Goal: Task Accomplishment & Management: Use online tool/utility

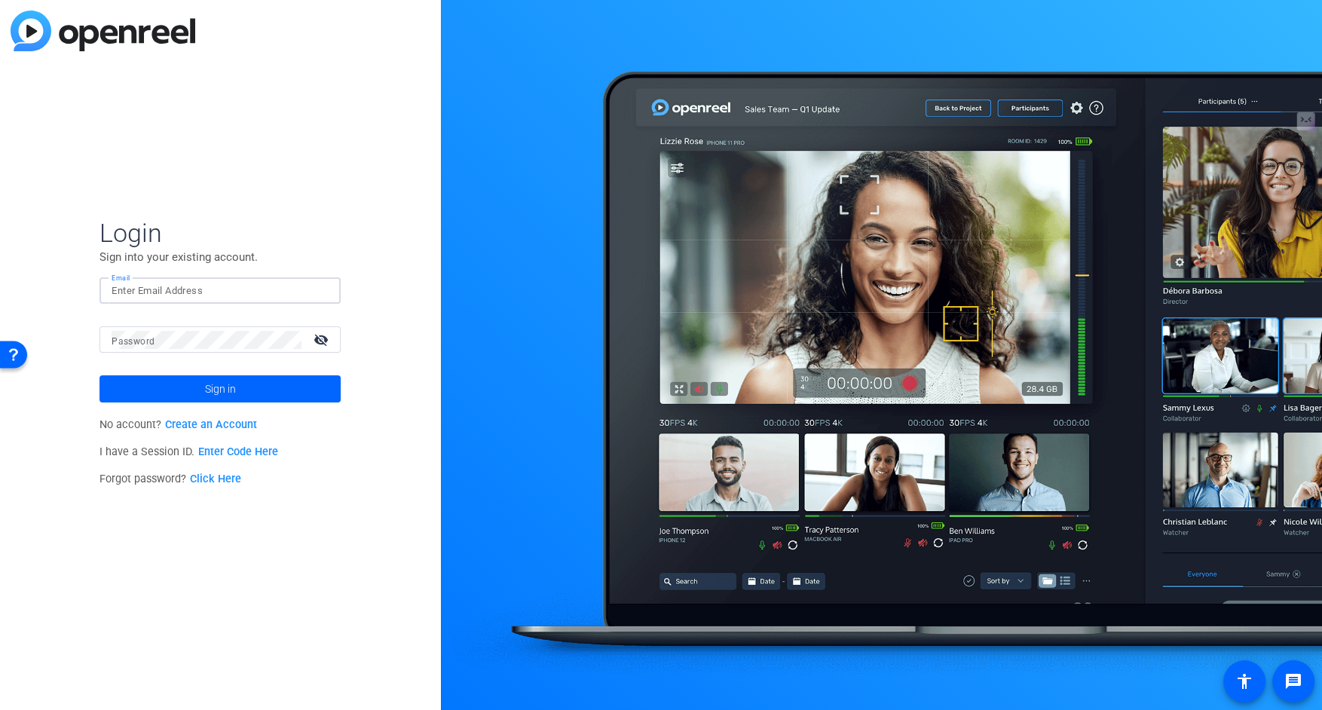
click at [255, 289] on input "Email" at bounding box center [220, 291] width 217 height 18
type input "rweiss@multivisiondigital.com"
click at [240, 387] on span at bounding box center [219, 389] width 241 height 36
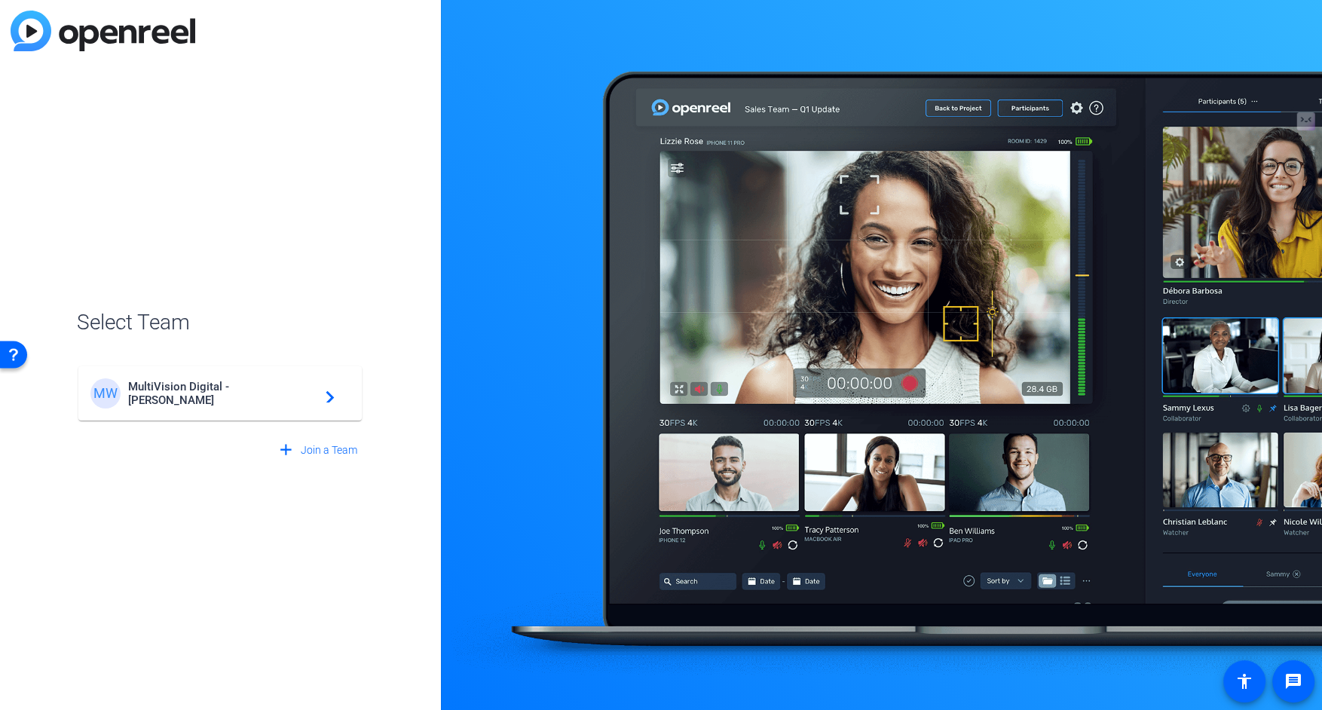
click at [240, 387] on span "MultiVision Digital - Robert Weiss" at bounding box center [222, 393] width 188 height 27
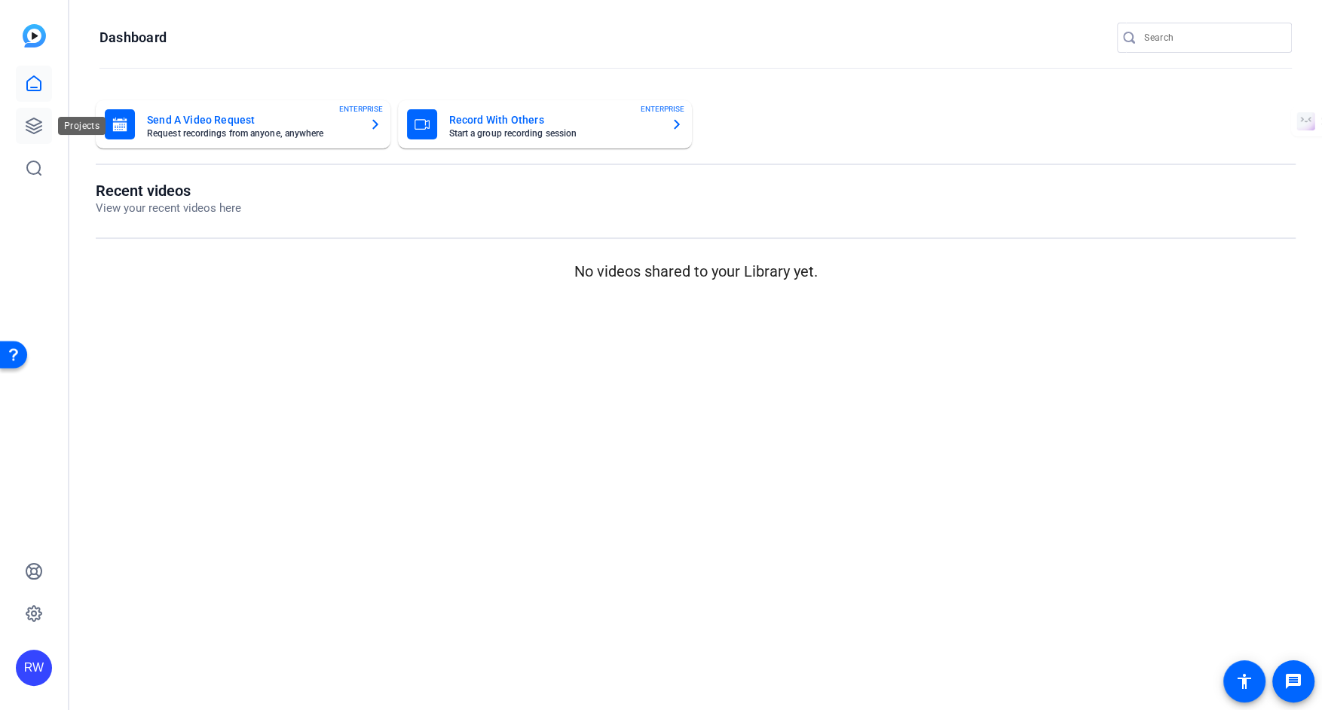
click at [29, 134] on icon at bounding box center [34, 126] width 18 height 18
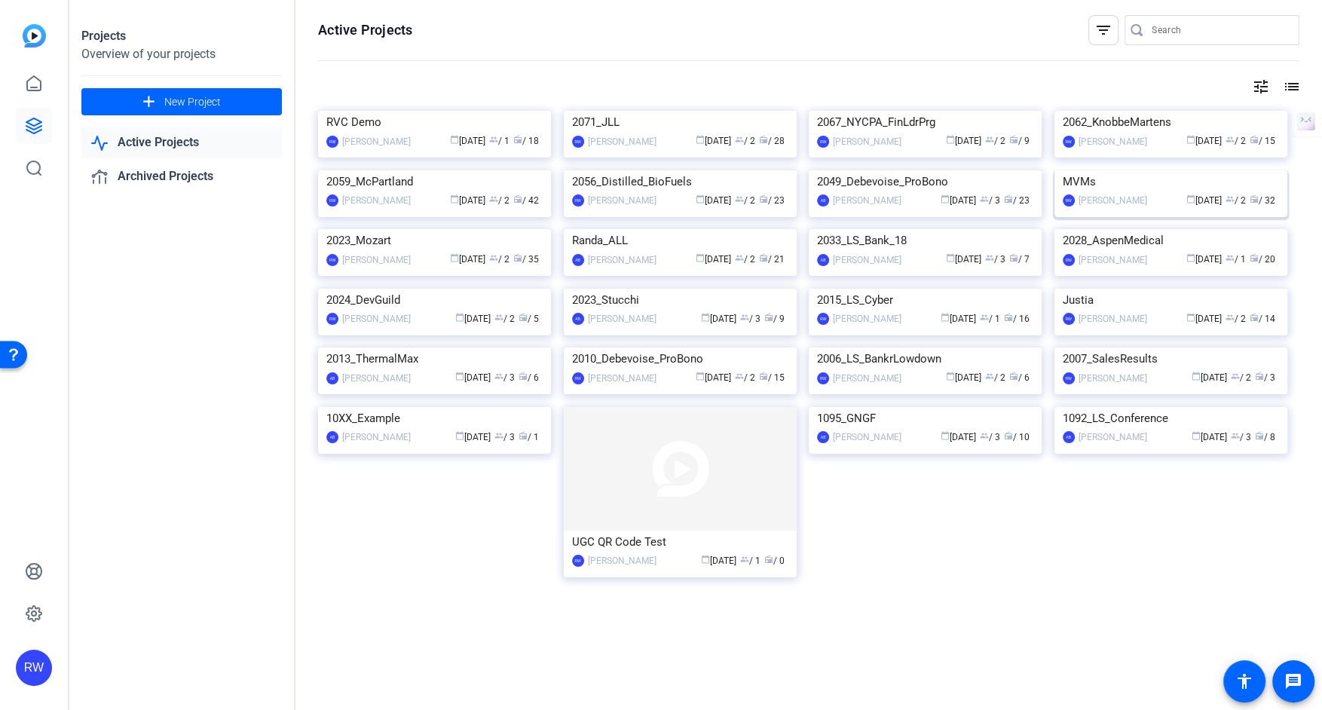
click at [1105, 170] on img at bounding box center [1170, 170] width 233 height 0
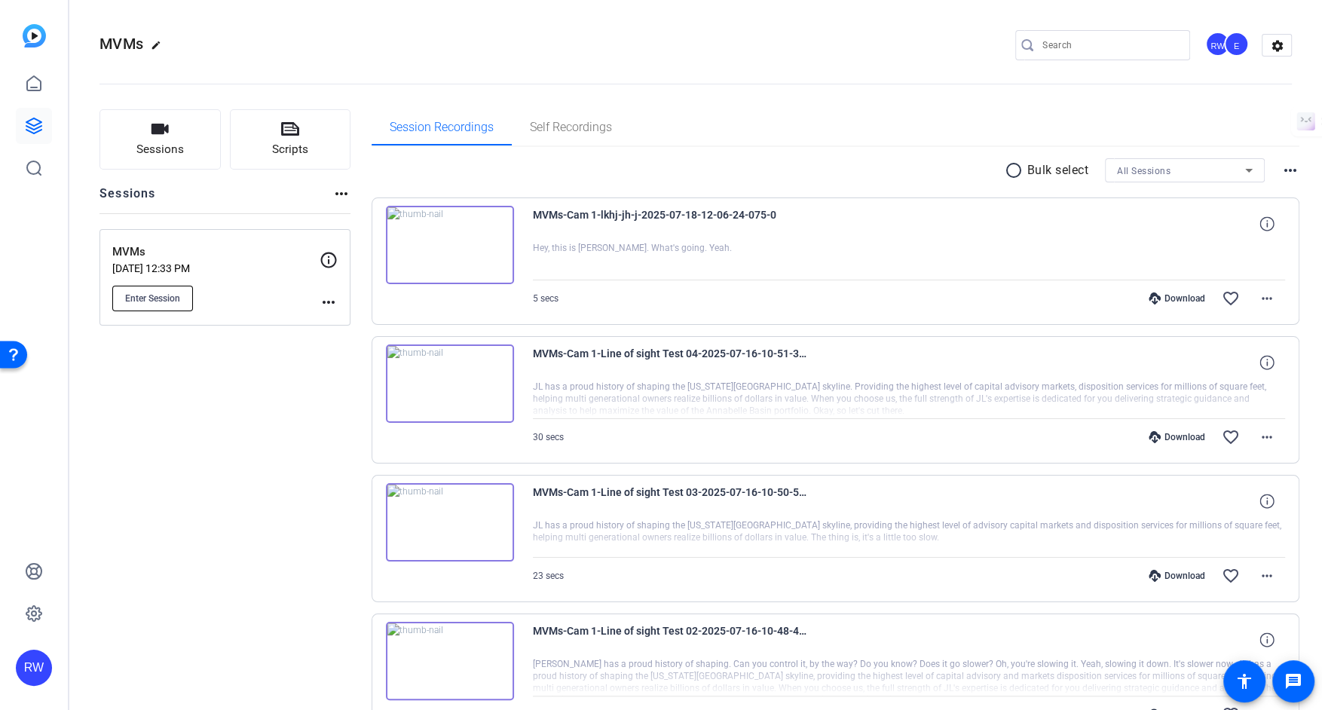
click at [162, 295] on span "Enter Session" at bounding box center [152, 298] width 55 height 12
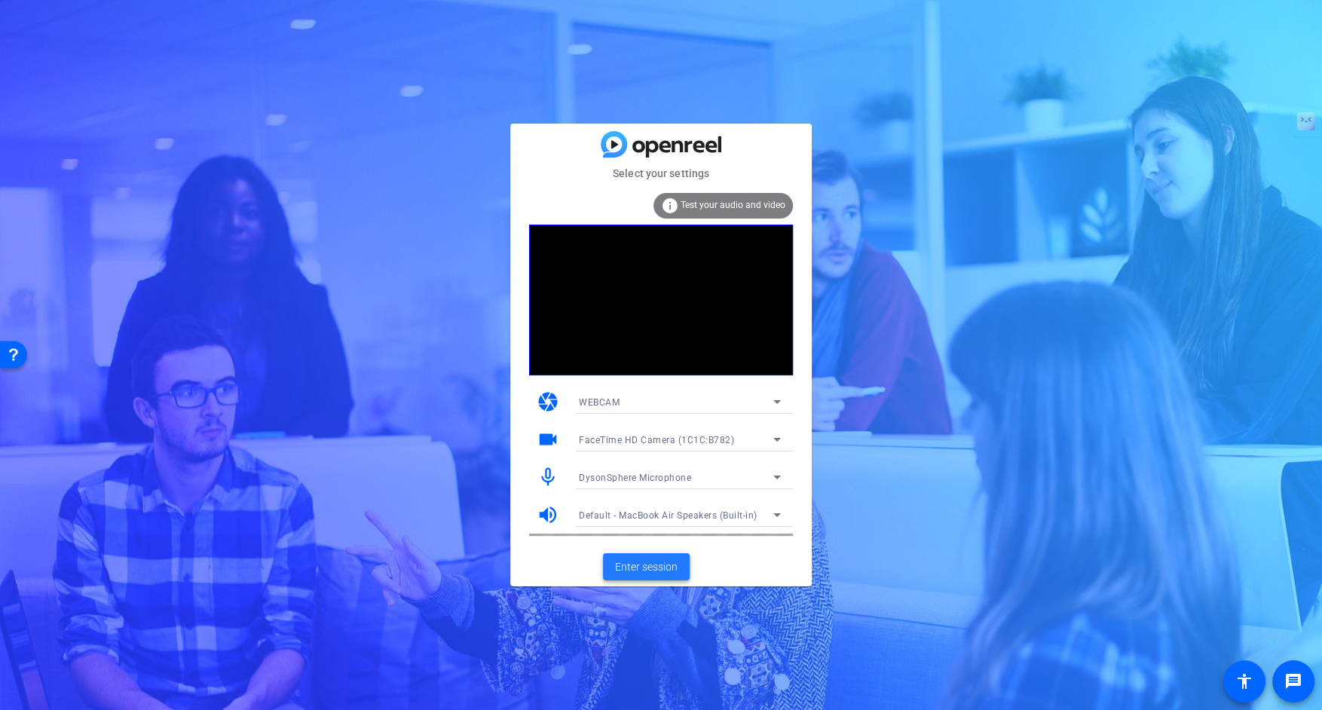
click at [648, 561] on span "Enter session" at bounding box center [646, 567] width 63 height 16
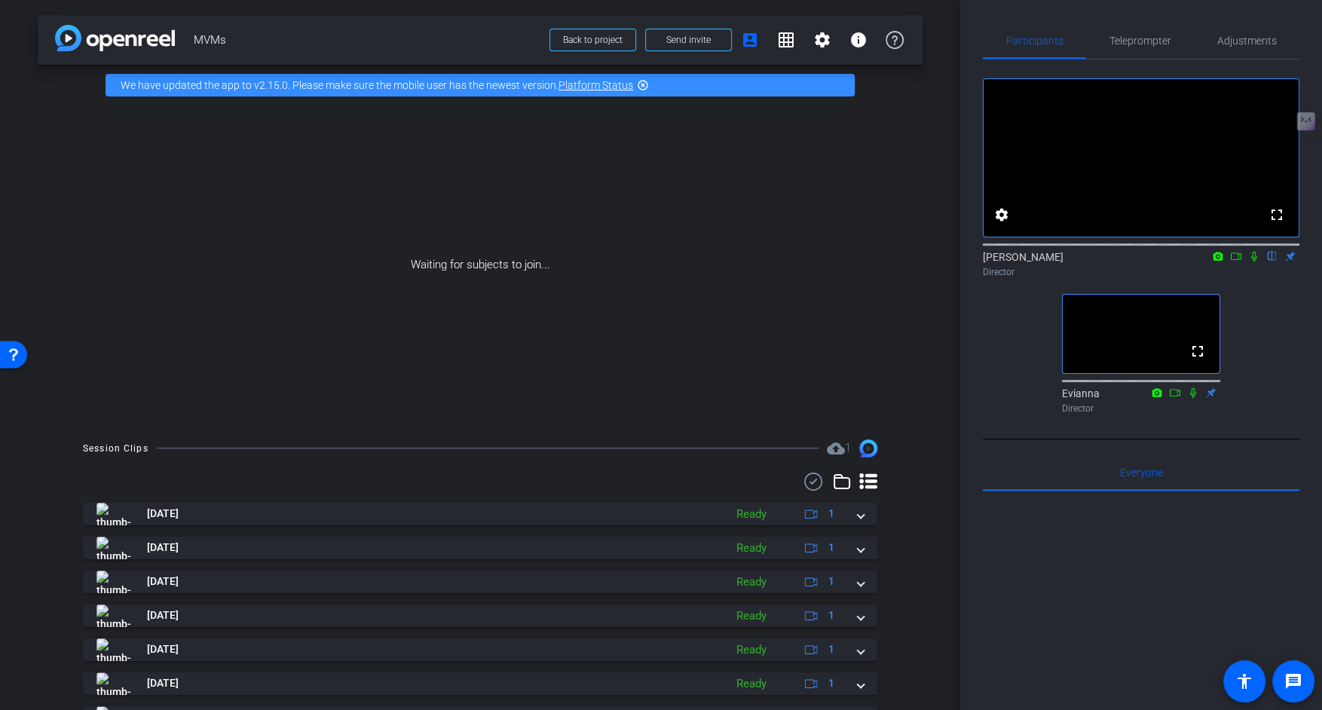
click at [1255, 261] on icon at bounding box center [1254, 256] width 12 height 11
click at [1236, 261] on icon at bounding box center [1236, 256] width 12 height 11
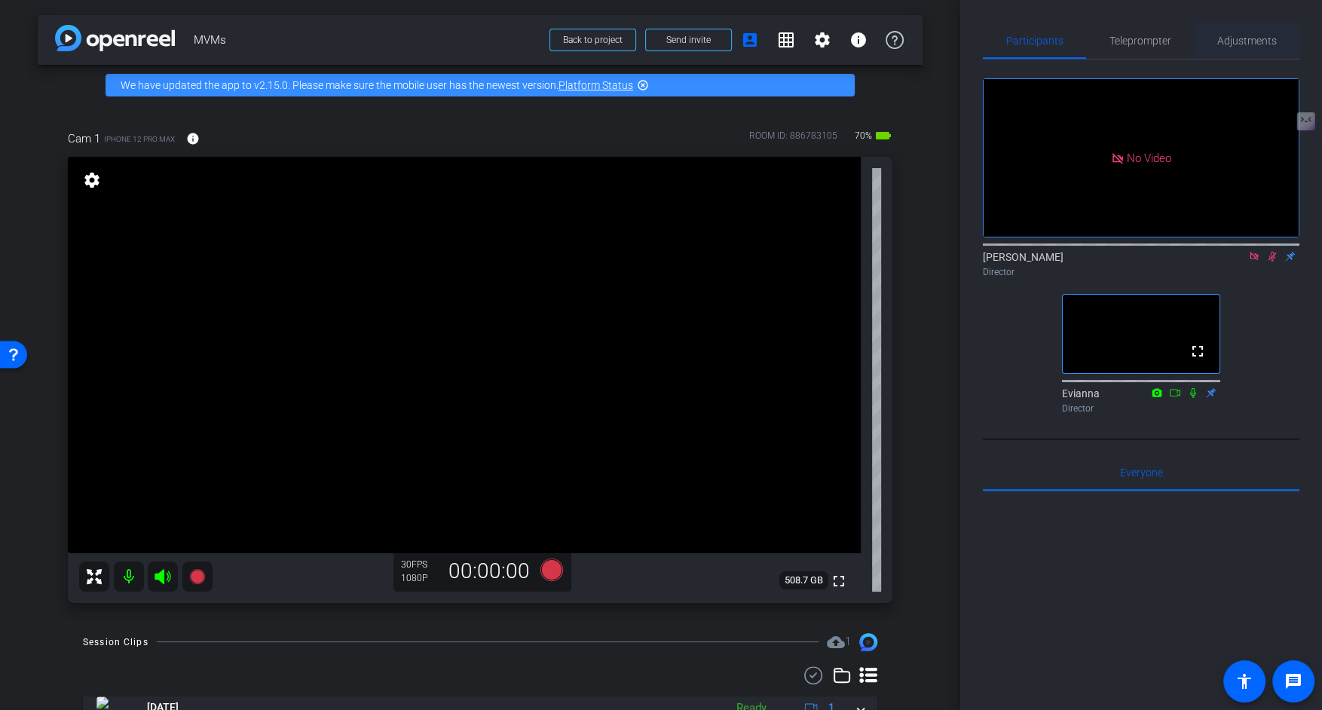
click at [1245, 38] on span "Adjustments" at bounding box center [1247, 40] width 60 height 11
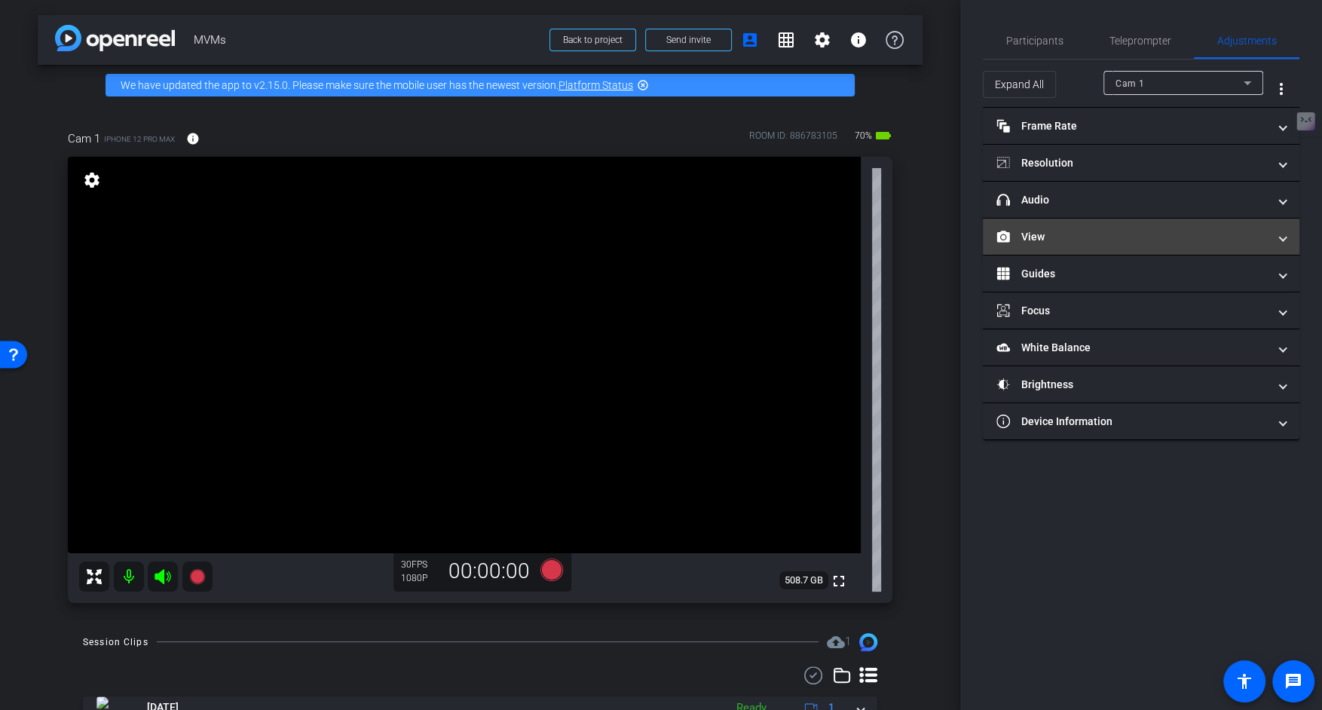
click at [1085, 234] on mat-panel-title "View" at bounding box center [1131, 237] width 271 height 16
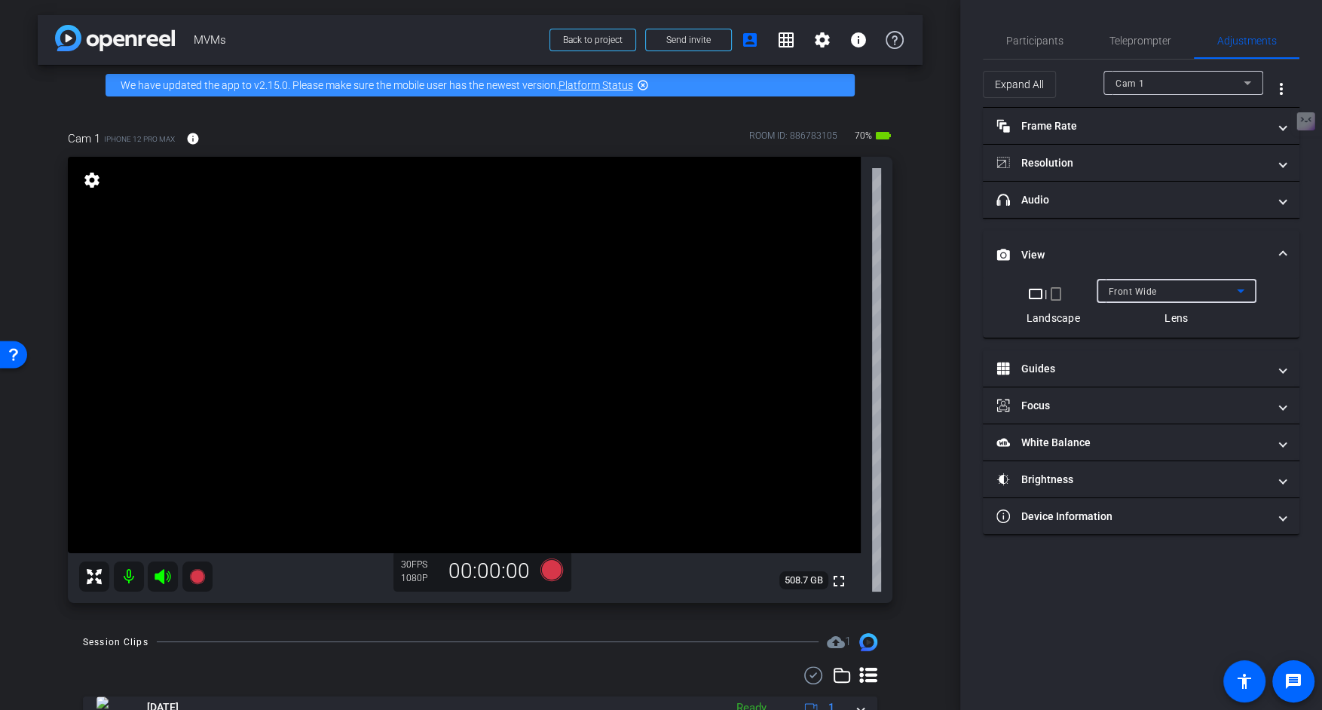
click at [1129, 282] on div "Front Wide" at bounding box center [1172, 291] width 128 height 19
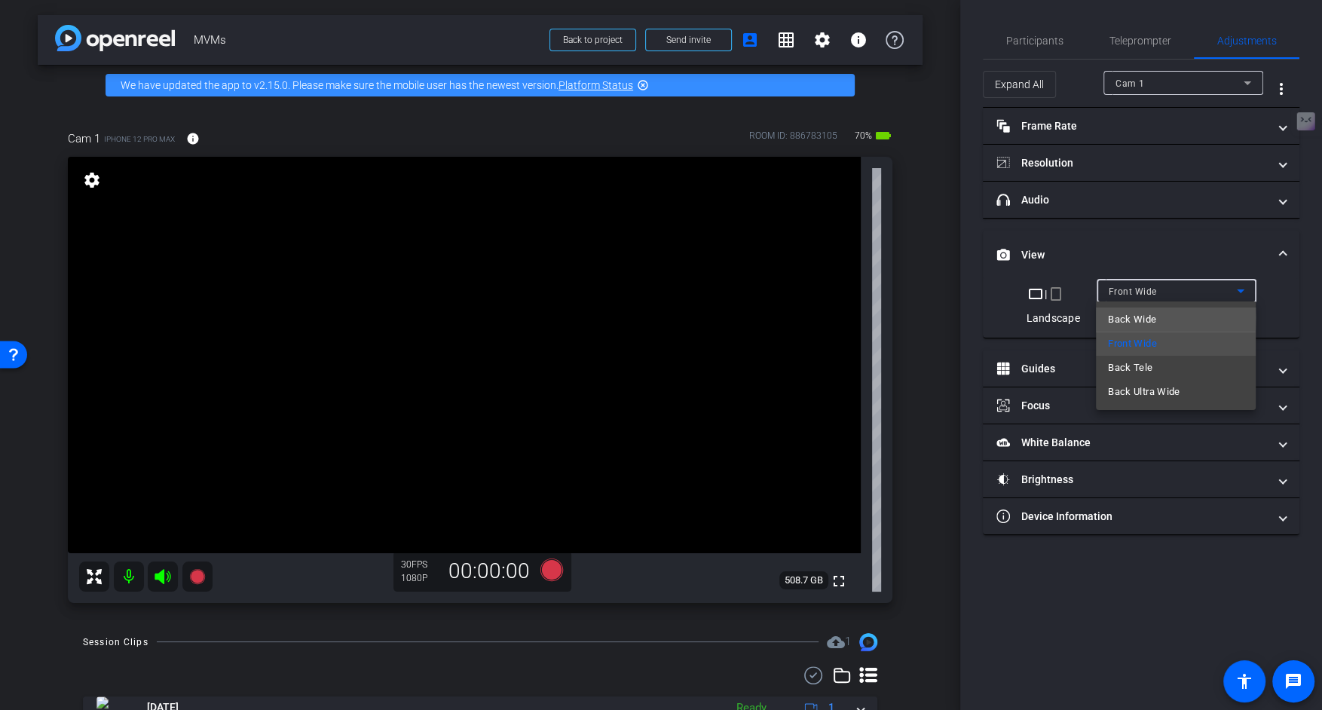
click at [1129, 317] on span "Back Wide" at bounding box center [1132, 319] width 48 height 18
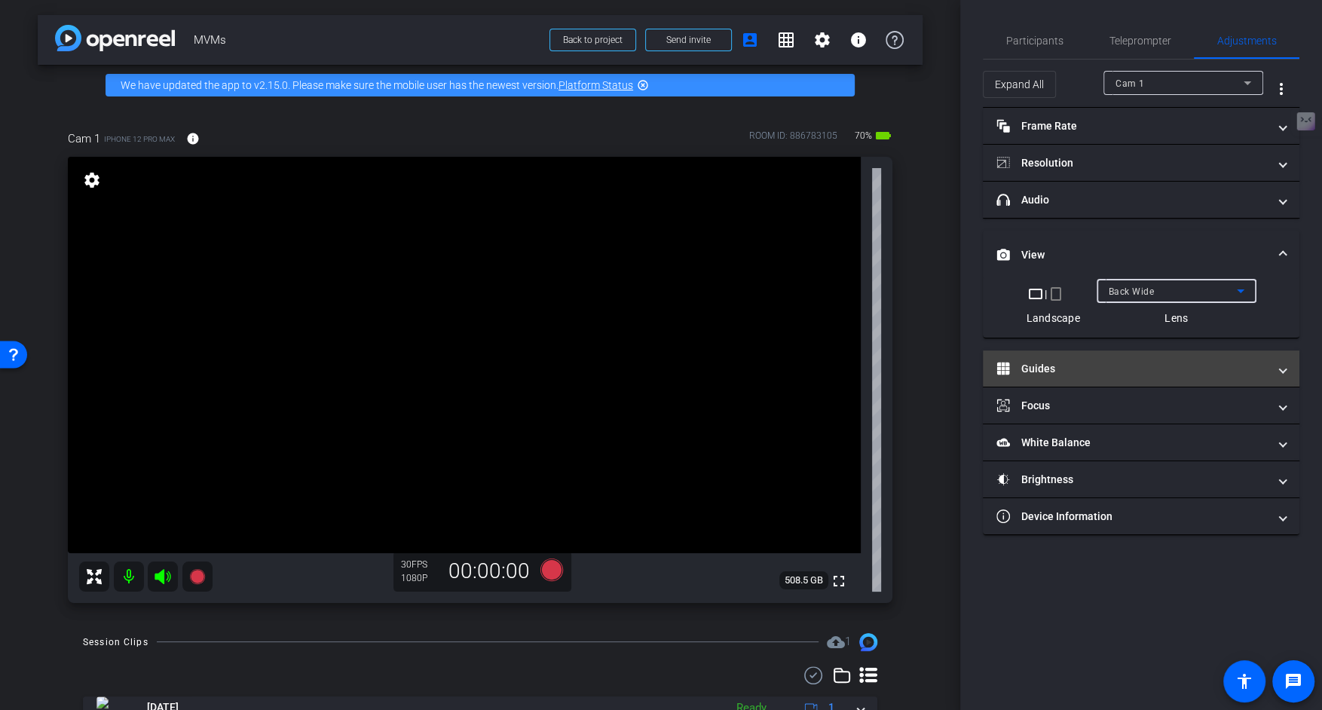
click at [1049, 368] on mat-panel-title "Guides" at bounding box center [1131, 369] width 271 height 16
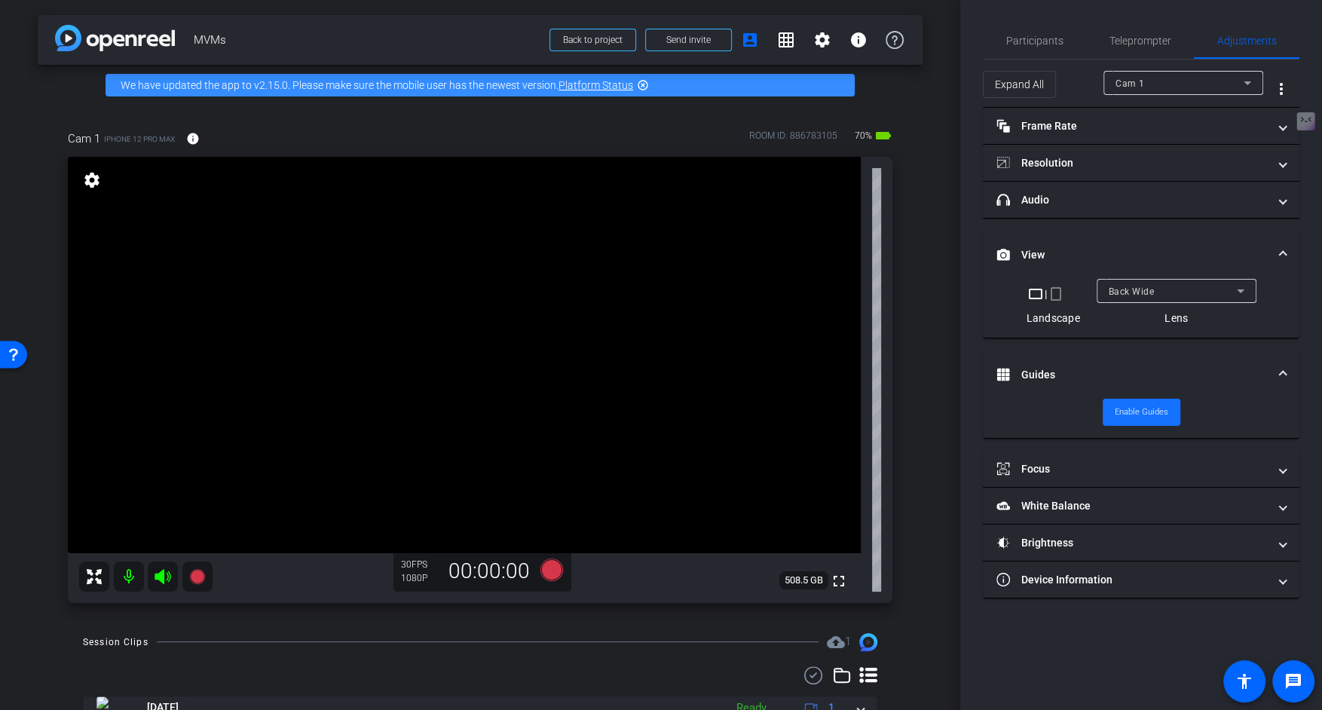
click at [1123, 404] on span "Enable Guides" at bounding box center [1140, 412] width 53 height 23
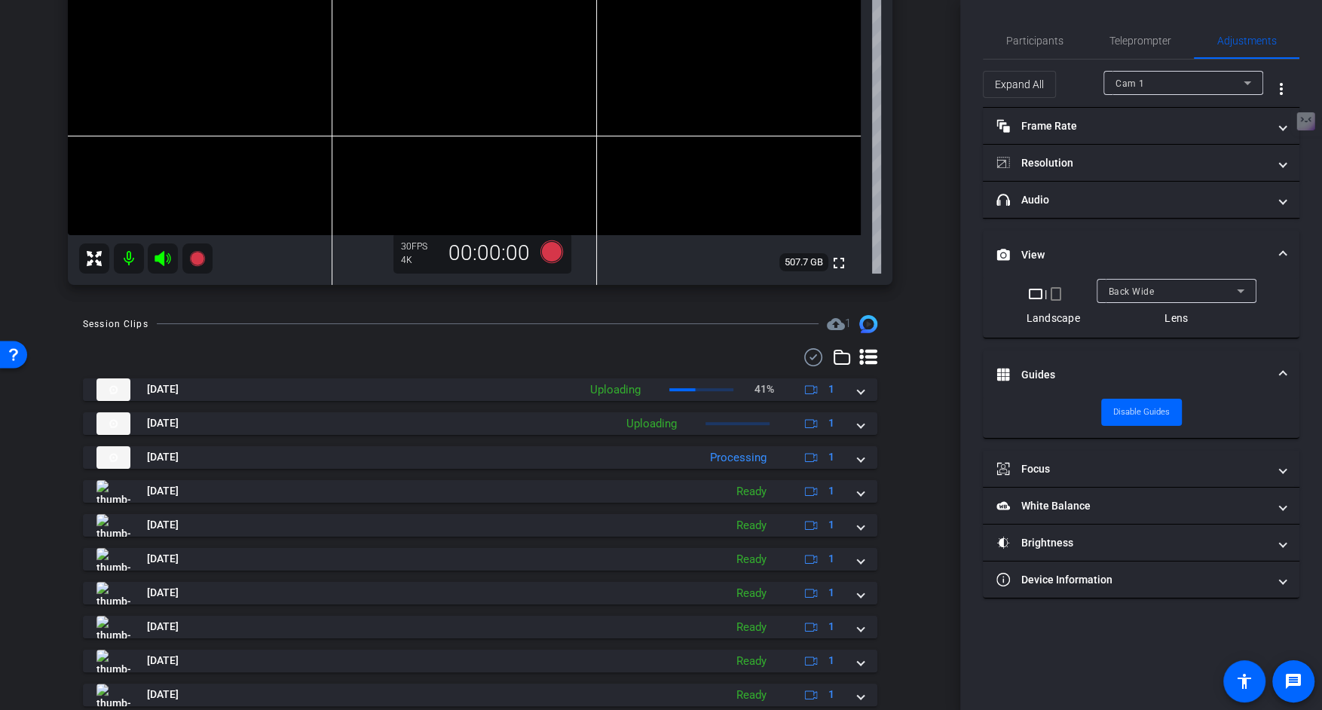
scroll to position [324, 0]
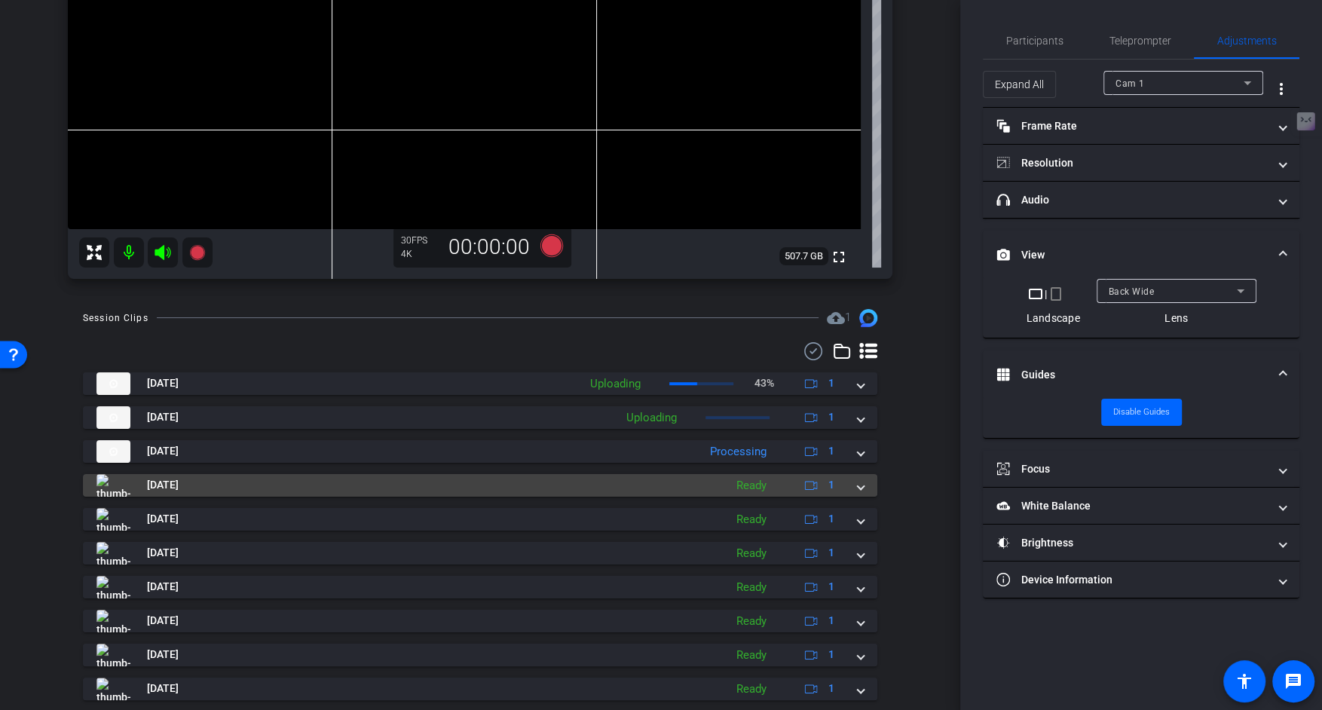
click at [175, 487] on span "[DATE]" at bounding box center [163, 485] width 32 height 16
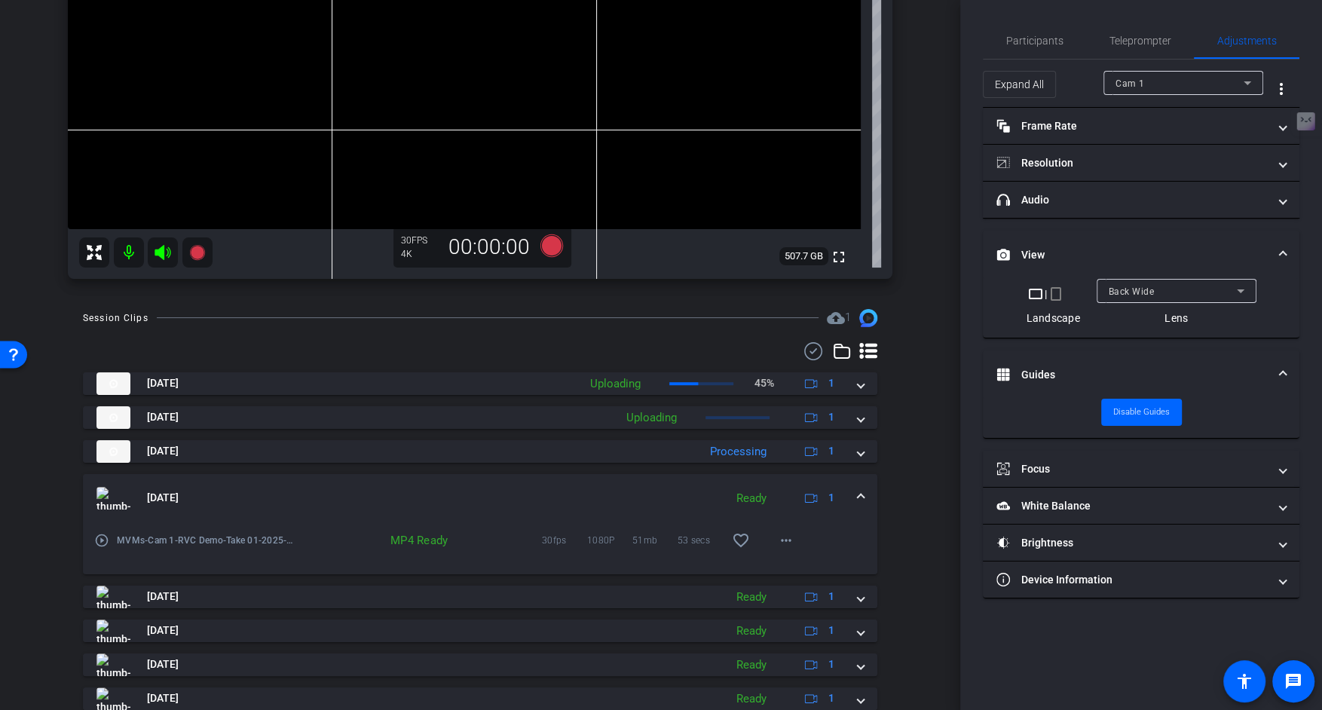
click at [102, 536] on mat-icon "play_circle_outline" at bounding box center [101, 540] width 15 height 15
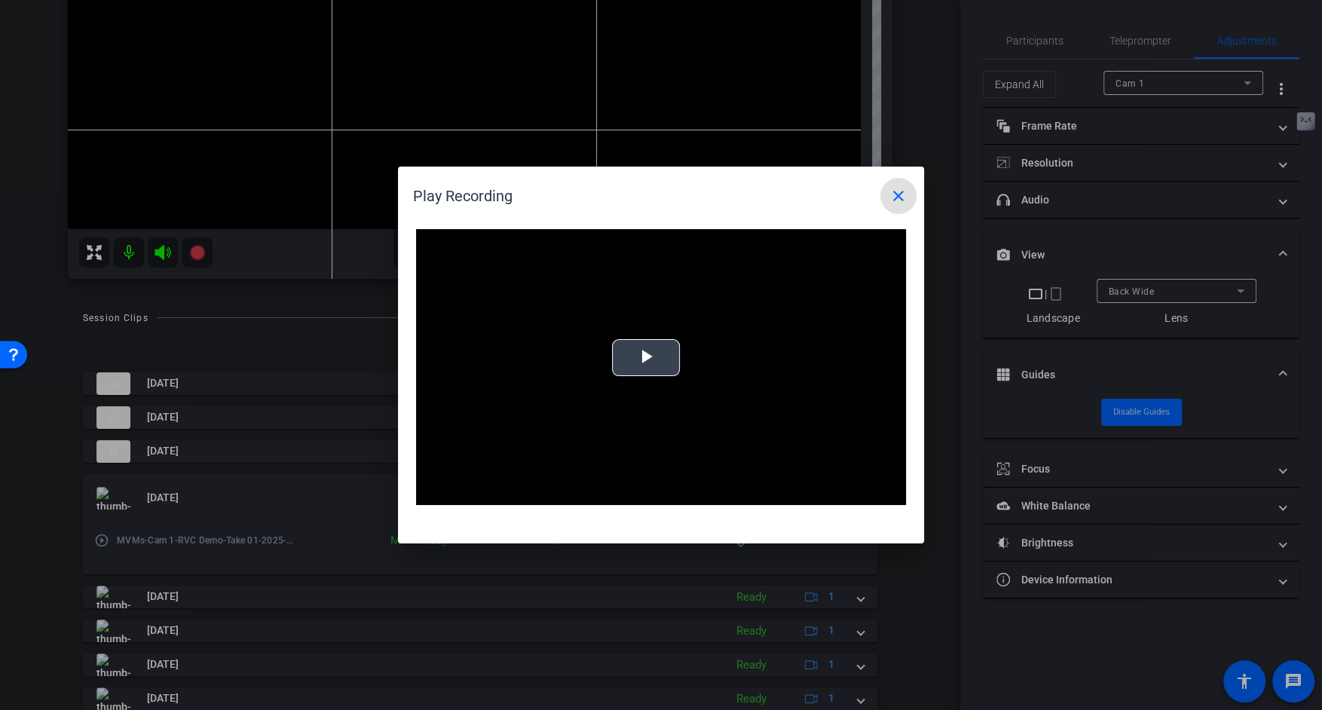
click at [640, 349] on video "Video Player" at bounding box center [661, 367] width 490 height 276
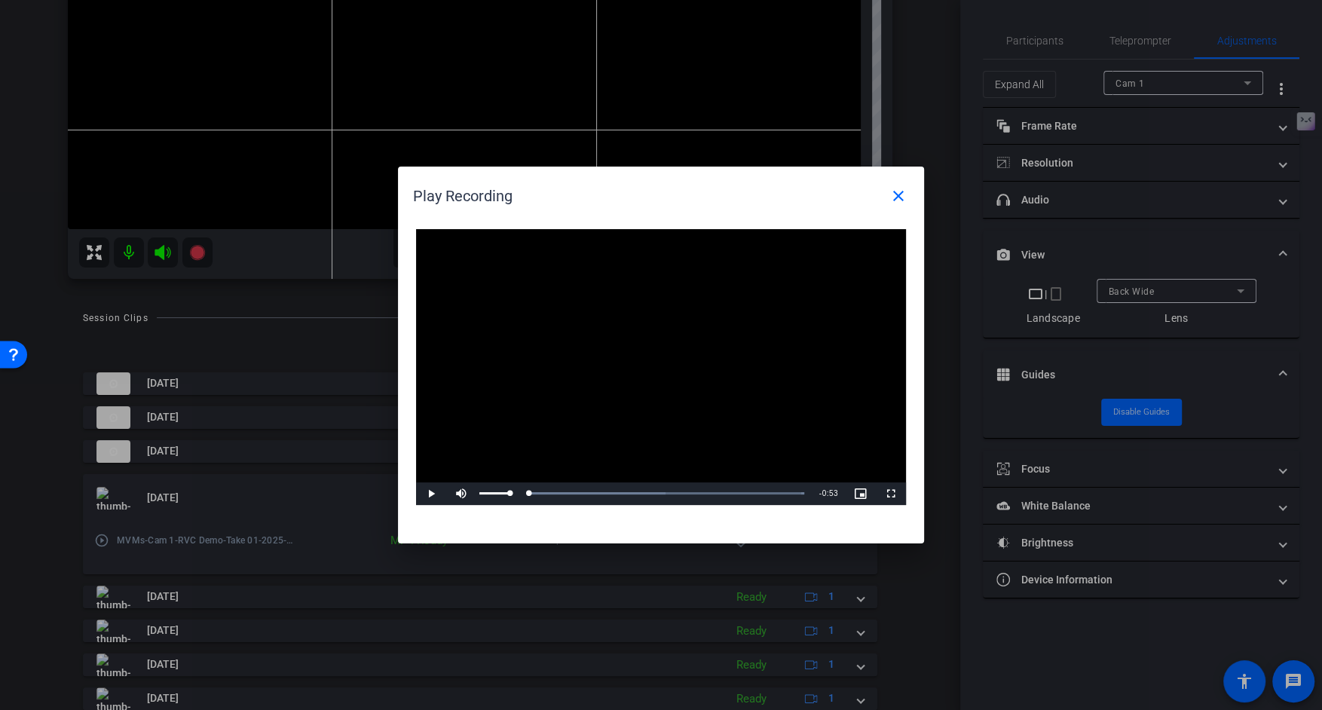
click at [519, 494] on div "Mute 85%" at bounding box center [483, 493] width 75 height 23
click at [428, 494] on span "Video Player" at bounding box center [431, 494] width 30 height 0
click at [554, 492] on div "Loaded : 100.00% 0:11 0:11" at bounding box center [644, 493] width 320 height 4
click at [522, 491] on div "Loaded : 100.00% 0:06 0:16" at bounding box center [644, 493] width 320 height 4
click at [897, 197] on mat-icon "close" at bounding box center [898, 196] width 18 height 18
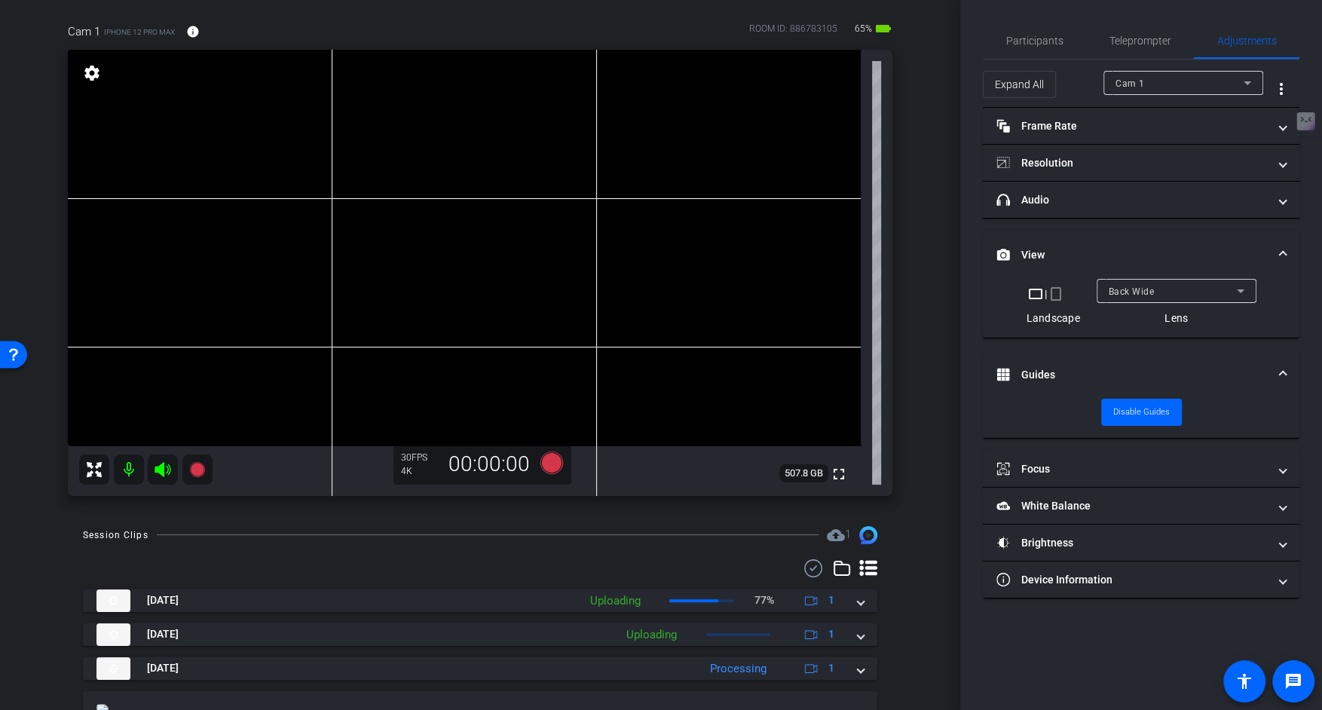
scroll to position [0, 0]
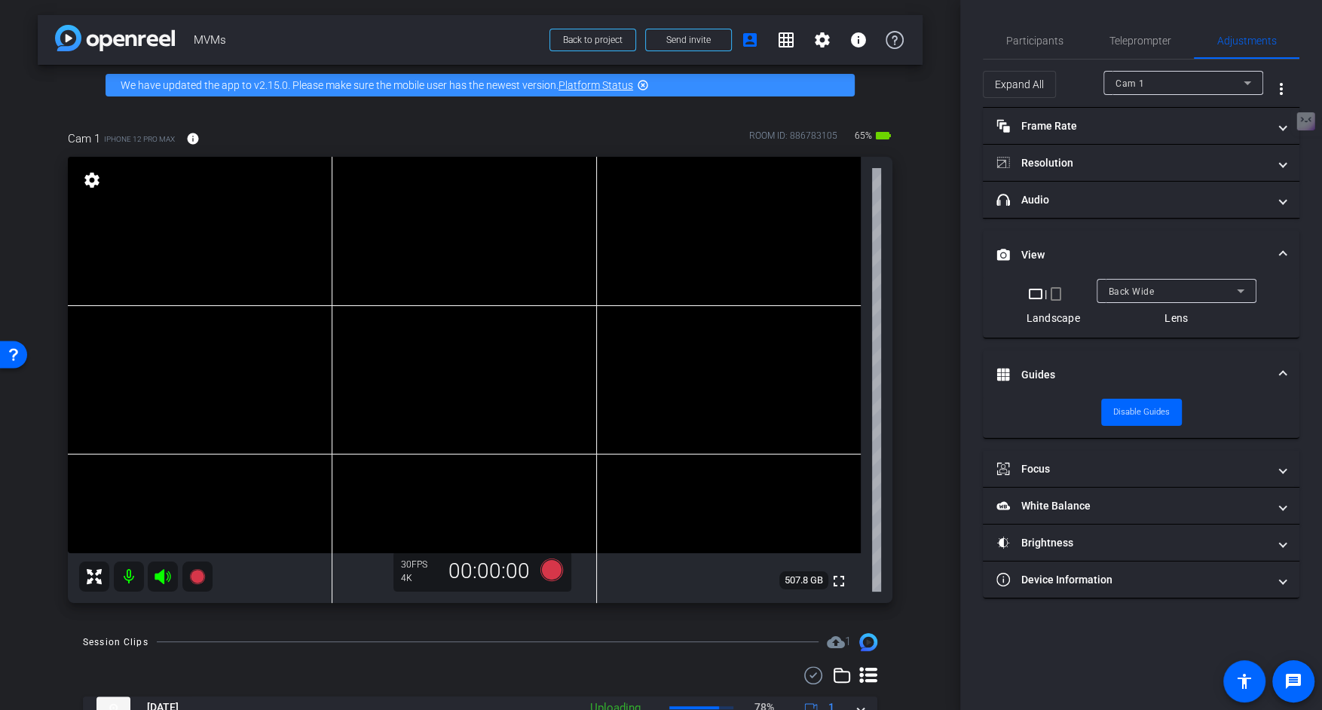
click at [133, 574] on mat-icon at bounding box center [129, 576] width 30 height 30
click at [134, 576] on mat-icon at bounding box center [129, 576] width 30 height 30
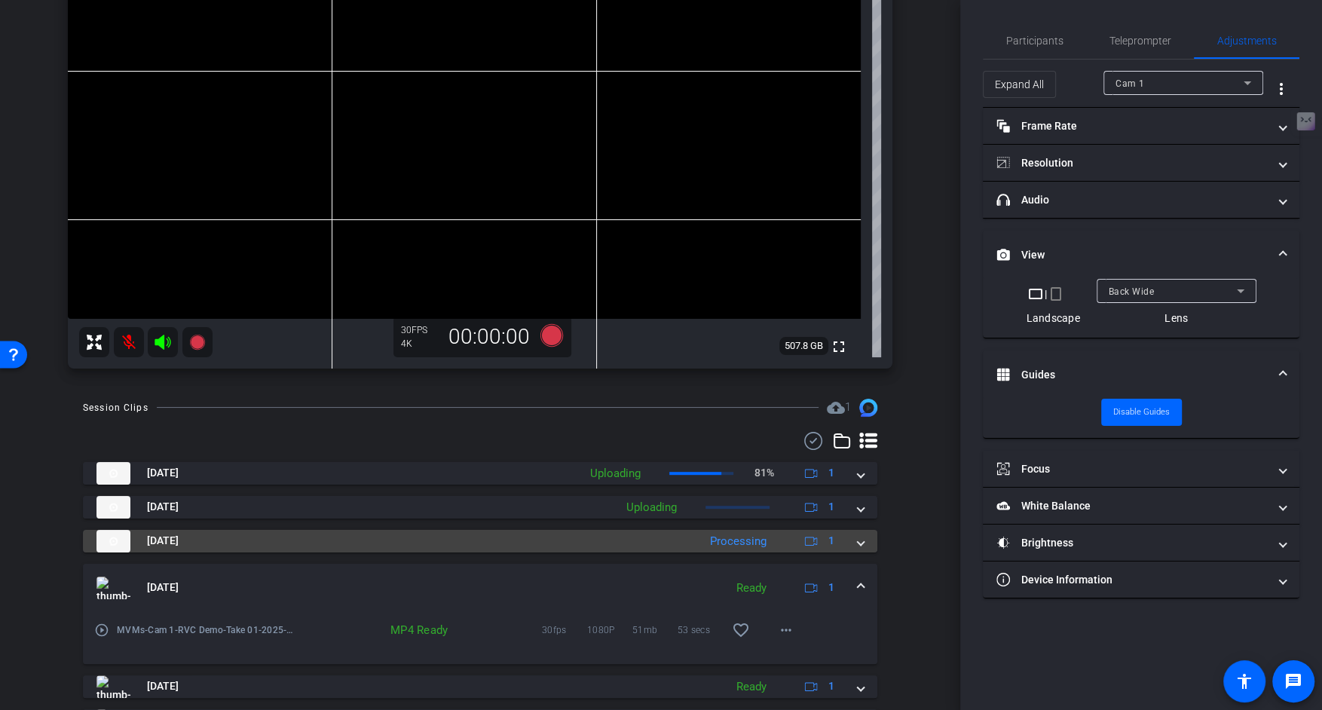
scroll to position [238, 0]
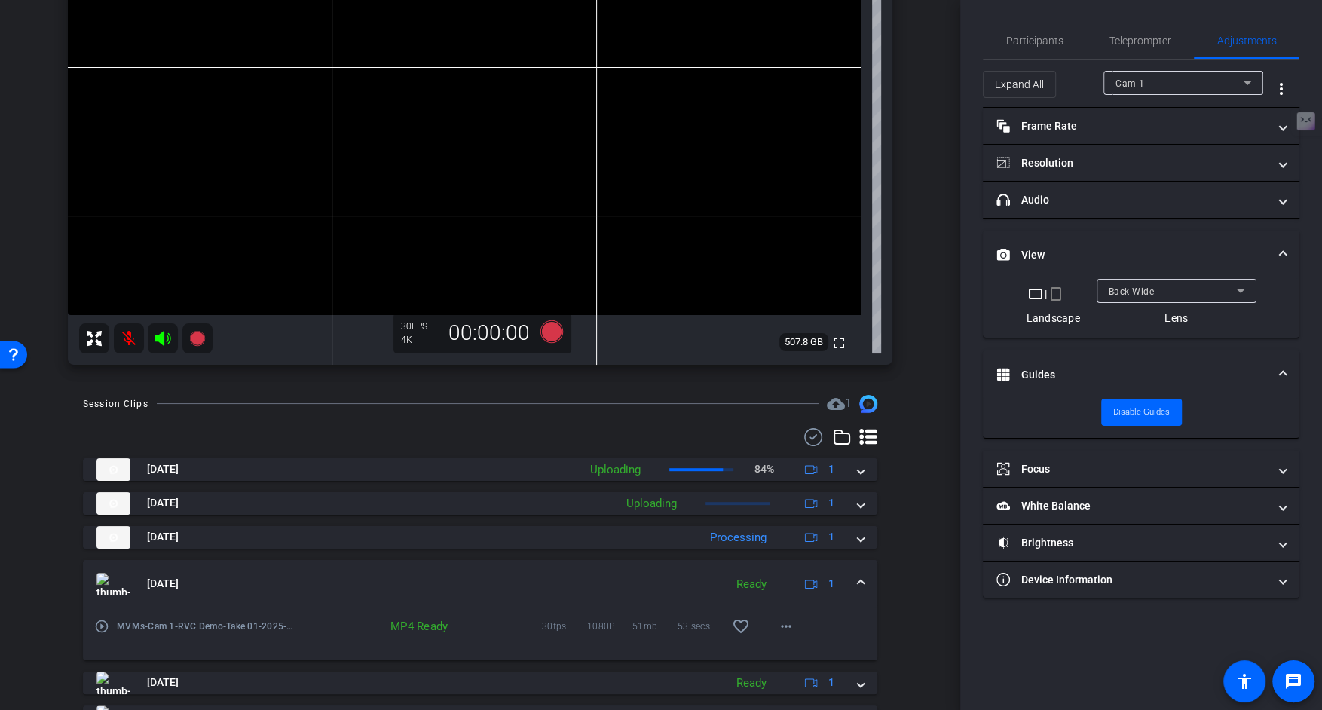
click at [107, 624] on mat-icon "play_circle_outline" at bounding box center [101, 626] width 15 height 15
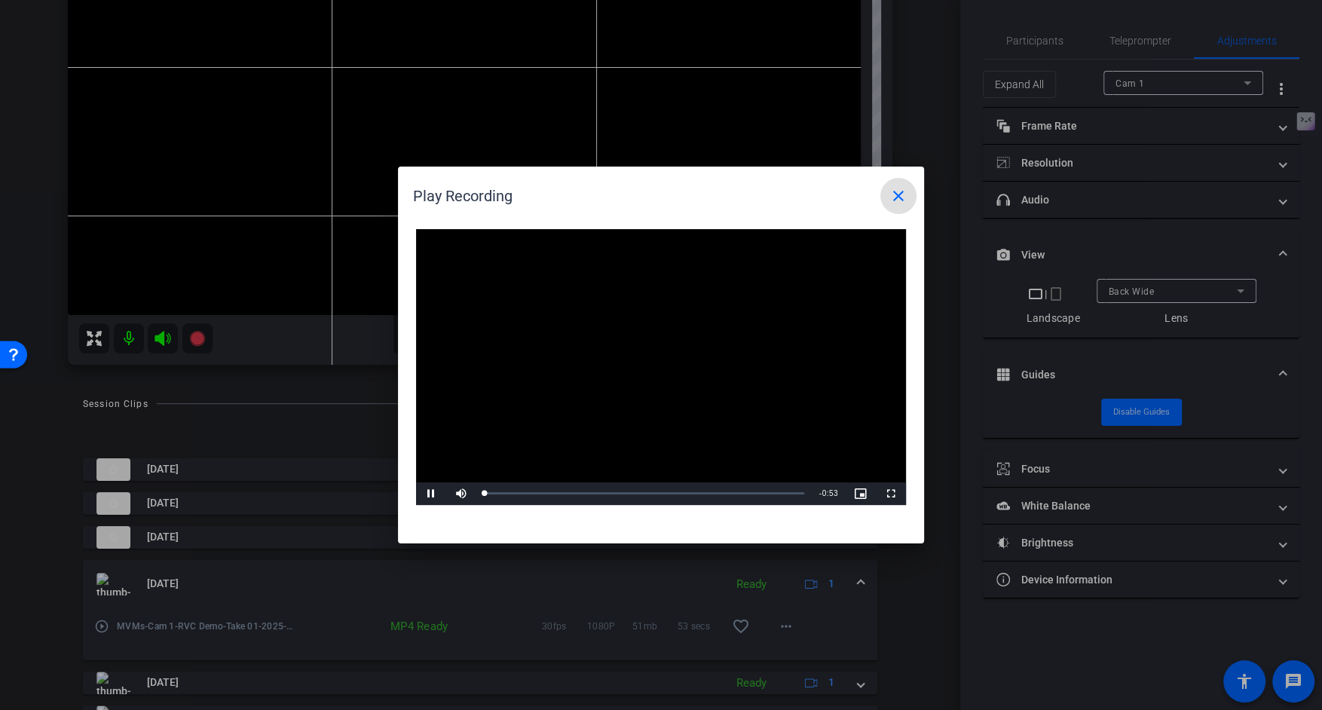
click at [640, 368] on video "Video Player" at bounding box center [661, 367] width 490 height 276
click at [515, 493] on div "Loaded : 100.00% 0:05 0:00" at bounding box center [644, 493] width 320 height 4
click at [430, 494] on span "Video Player" at bounding box center [431, 494] width 30 height 0
click at [898, 193] on mat-icon "close" at bounding box center [898, 196] width 18 height 18
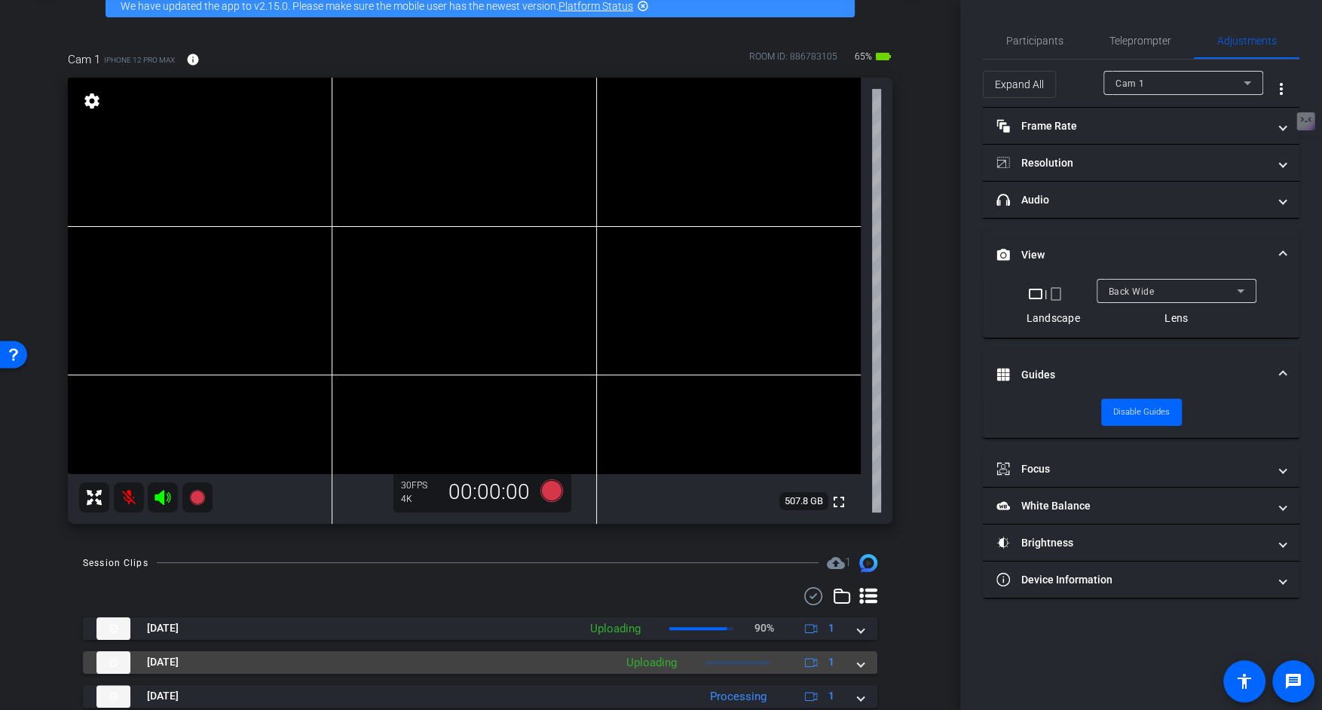
scroll to position [0, 0]
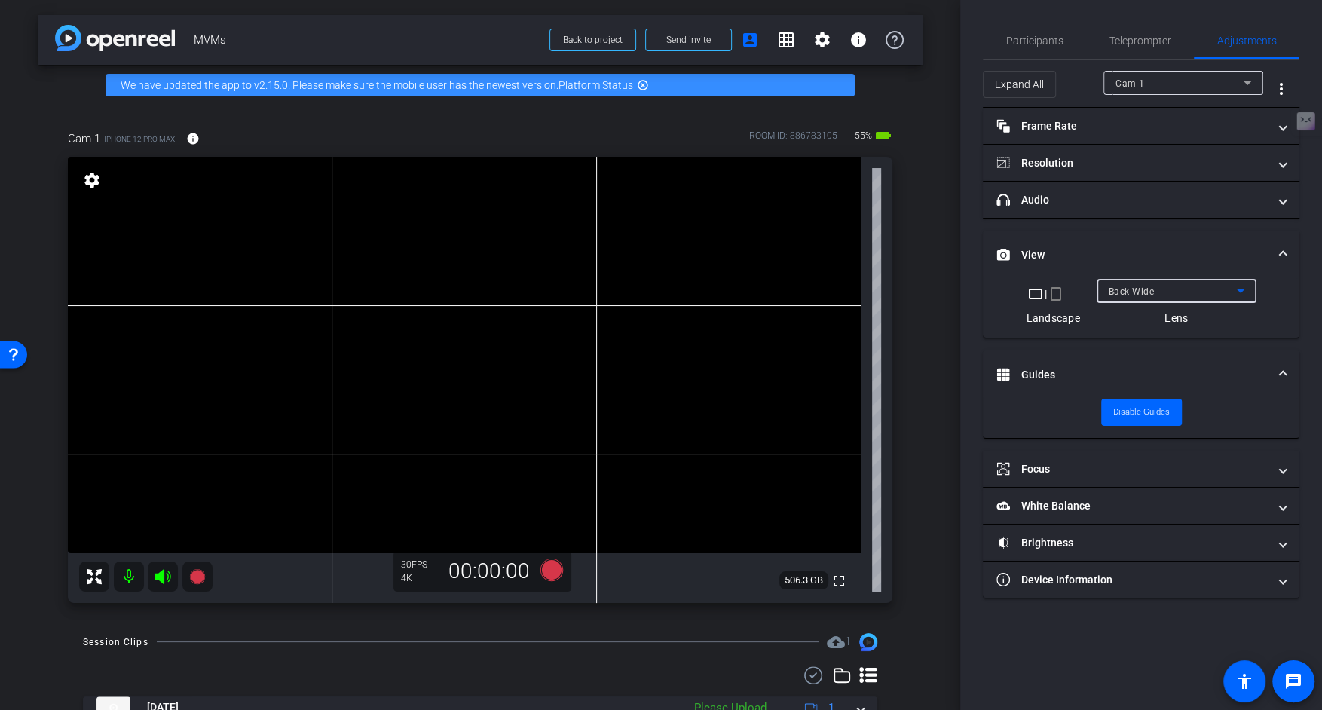
click at [1174, 293] on div "Back Wide" at bounding box center [1172, 291] width 128 height 19
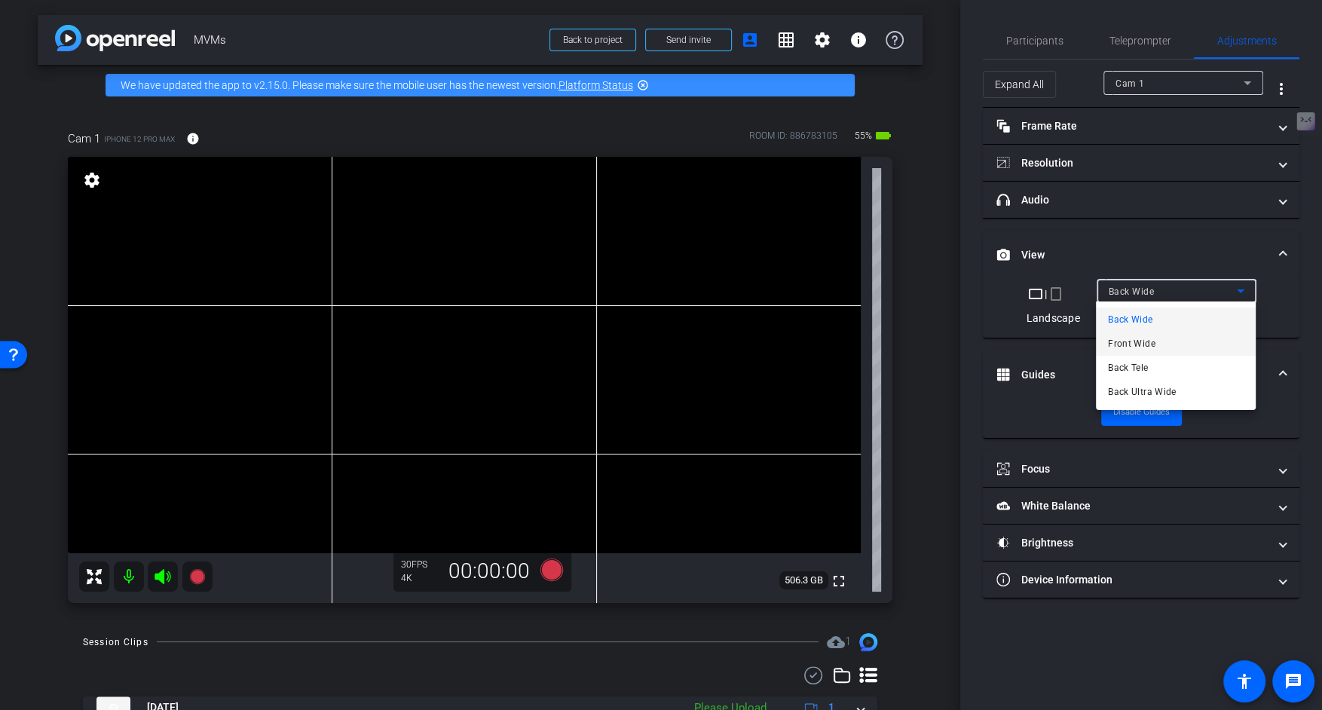
drag, startPoint x: 1148, startPoint y: 332, endPoint x: 1142, endPoint y: 341, distance: 10.2
click at [1142, 341] on span "Front Wide" at bounding box center [1131, 344] width 47 height 18
